Goal: Task Accomplishment & Management: Use online tool/utility

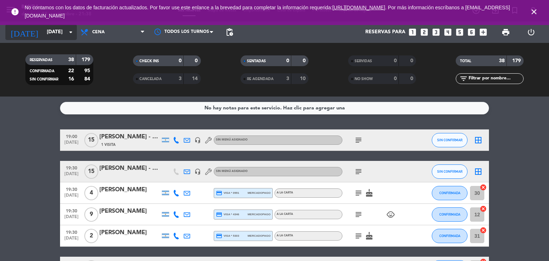
click at [57, 30] on input "lun. 22 sep." at bounding box center [77, 32] width 68 height 13
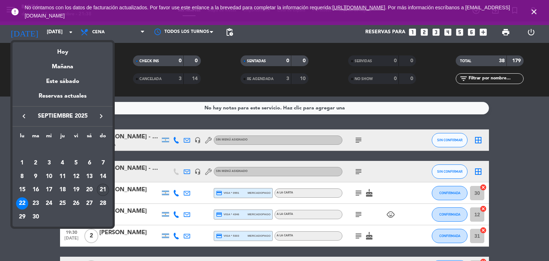
click at [101, 188] on div "21" at bounding box center [103, 190] width 12 height 12
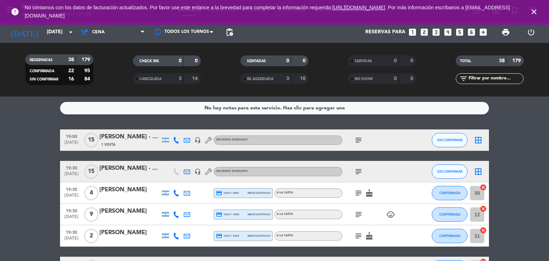
type input "[DATE]"
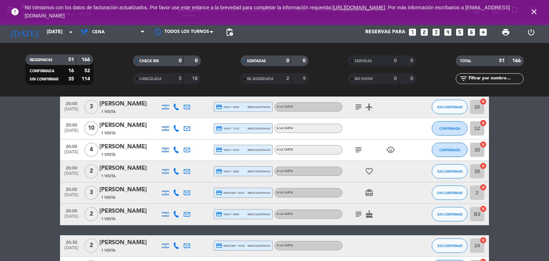
scroll to position [296, 0]
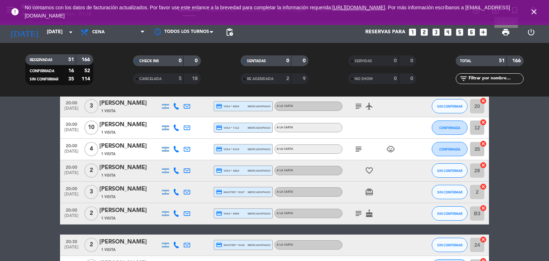
click at [504, 28] on span "print" at bounding box center [506, 32] width 9 height 9
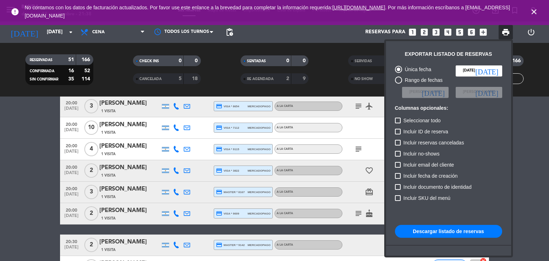
scroll to position [44, 0]
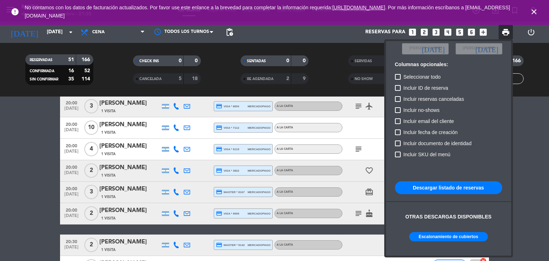
click at [450, 238] on button "Escalonamiento de cubiertos" at bounding box center [448, 236] width 79 height 9
click at [41, 102] on div at bounding box center [274, 130] width 549 height 261
